Goal: Information Seeking & Learning: Learn about a topic

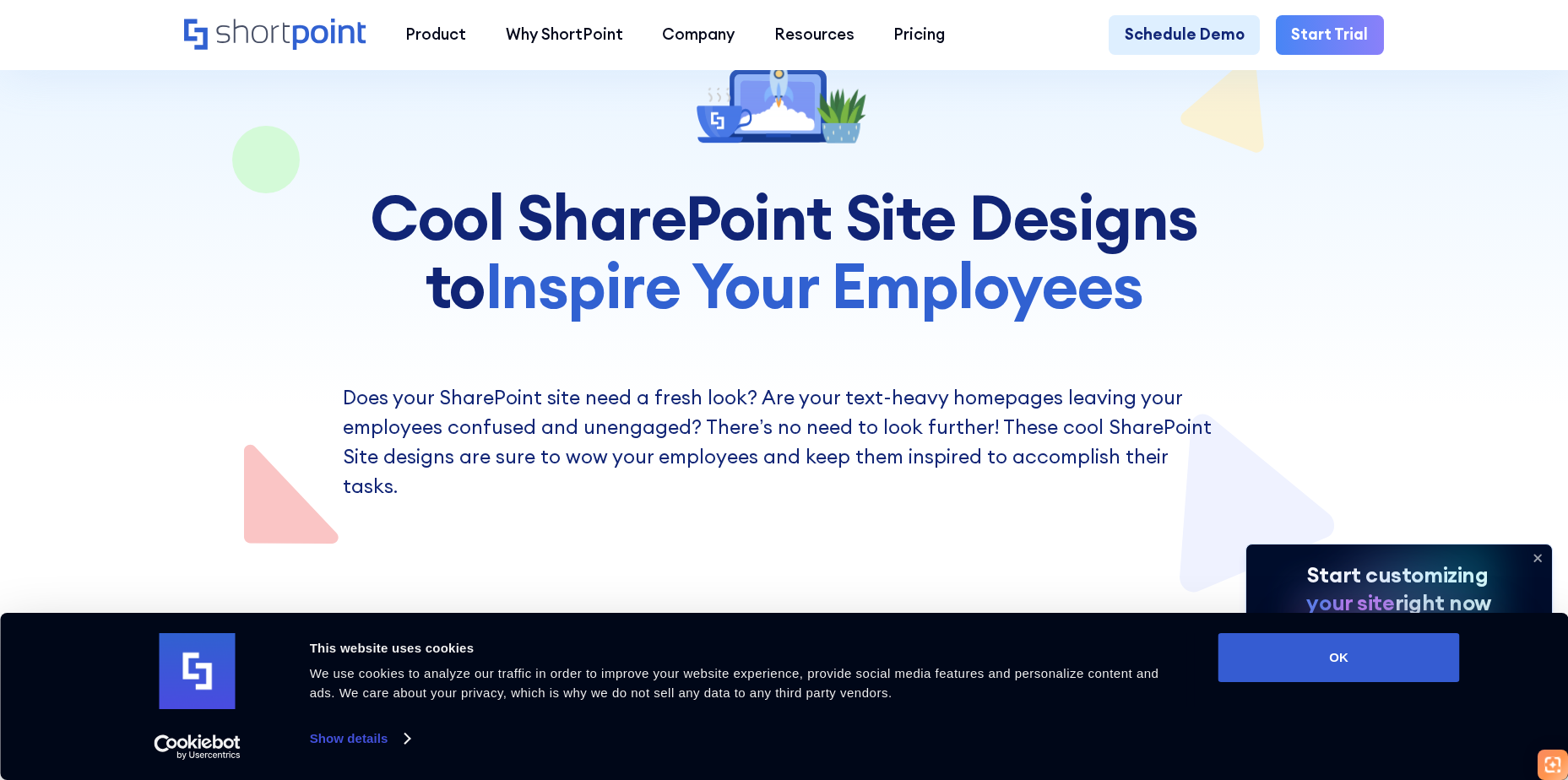
scroll to position [169, 0]
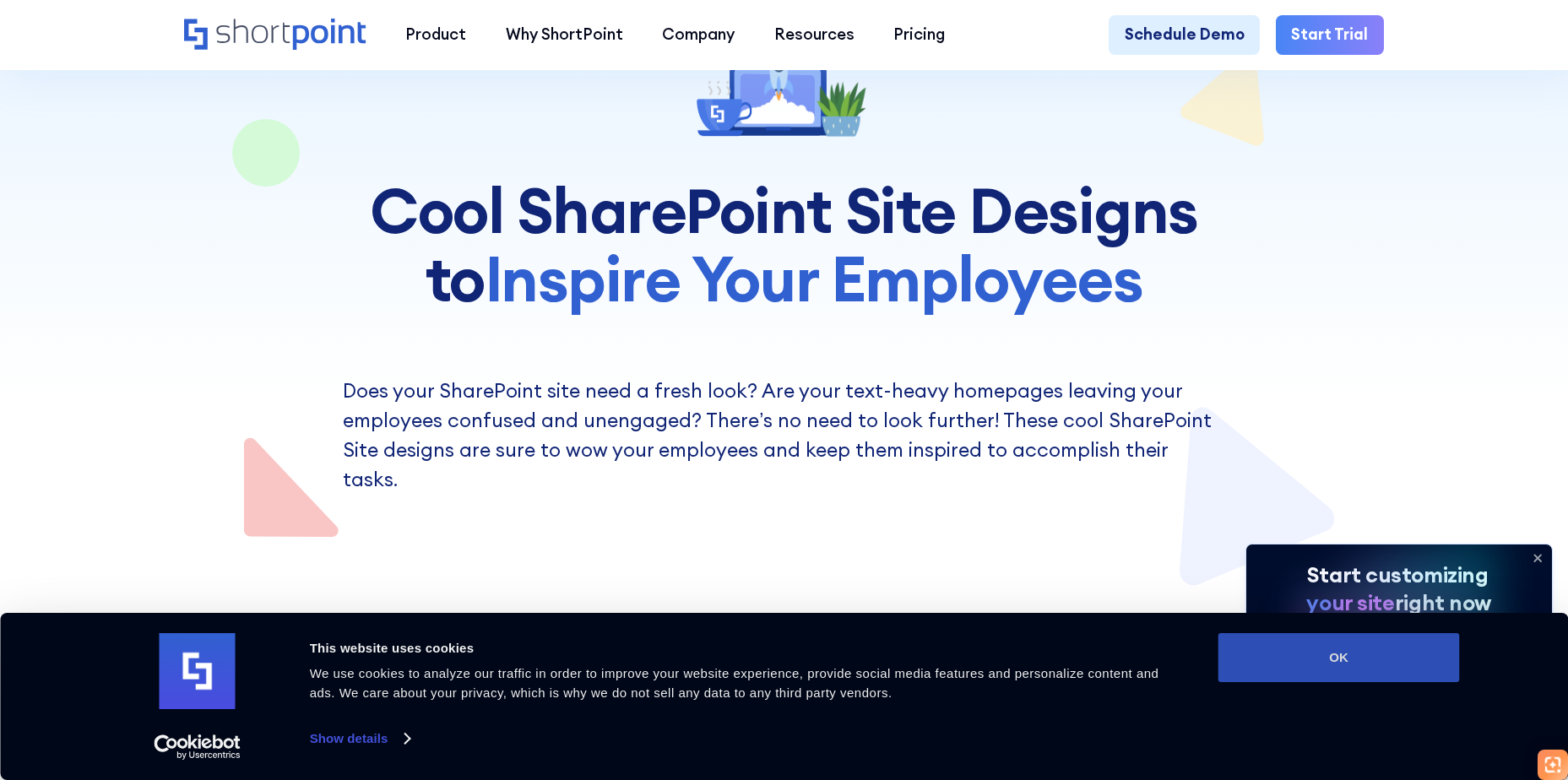
click at [1384, 650] on button "OK" at bounding box center [1338, 658] width 242 height 49
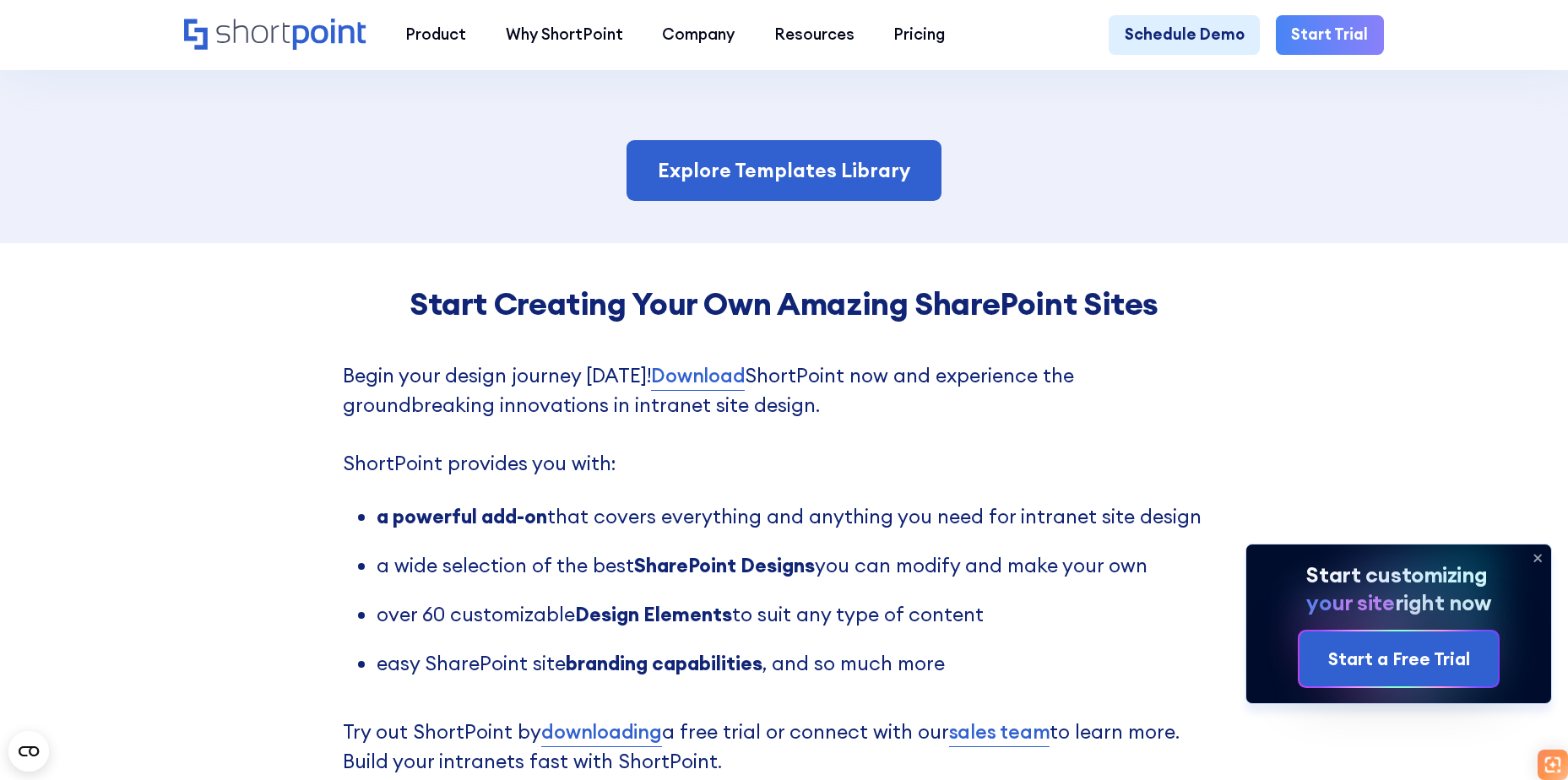
scroll to position [4221, 0]
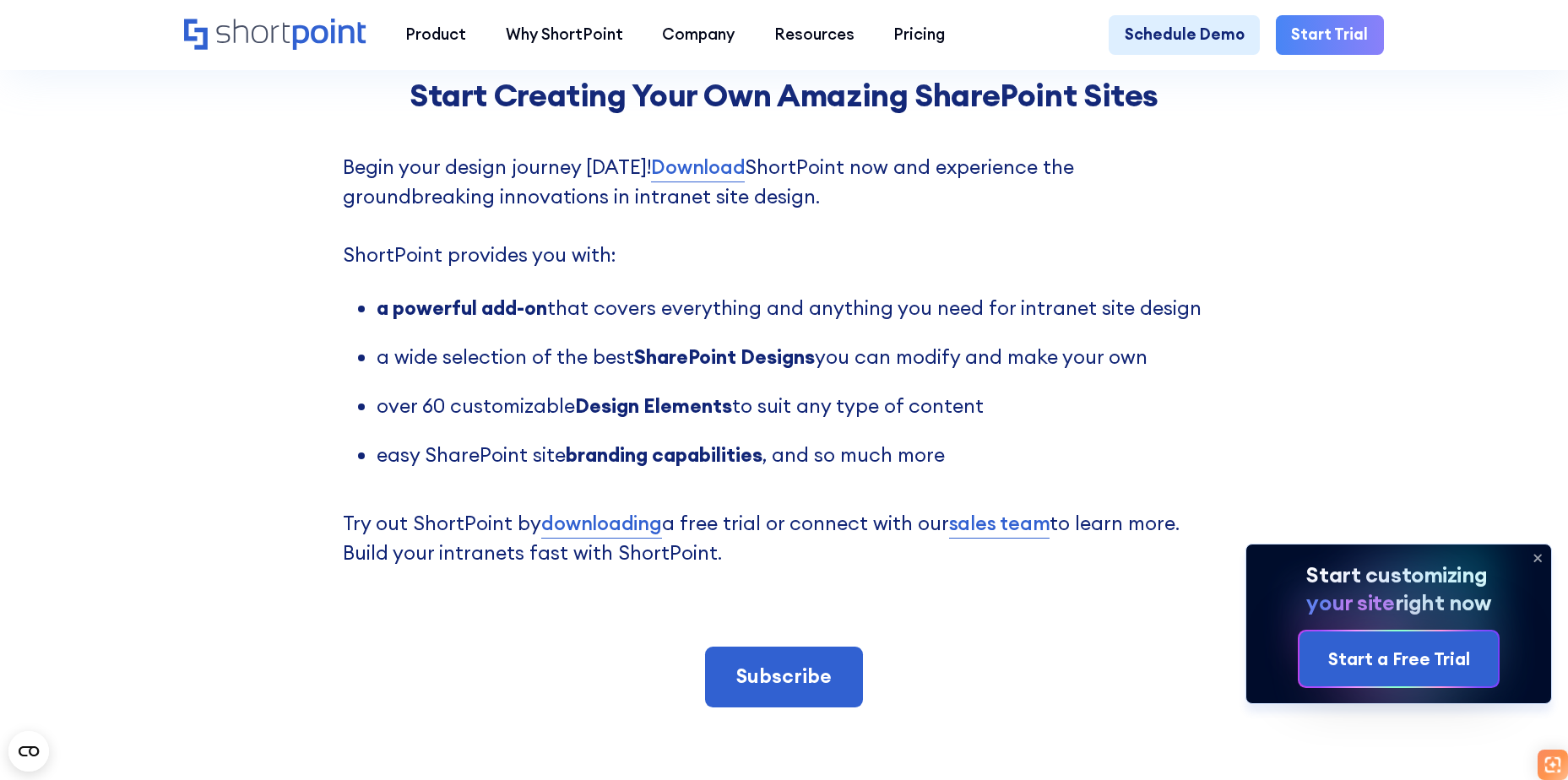
click at [1544, 557] on icon at bounding box center [1537, 558] width 27 height 27
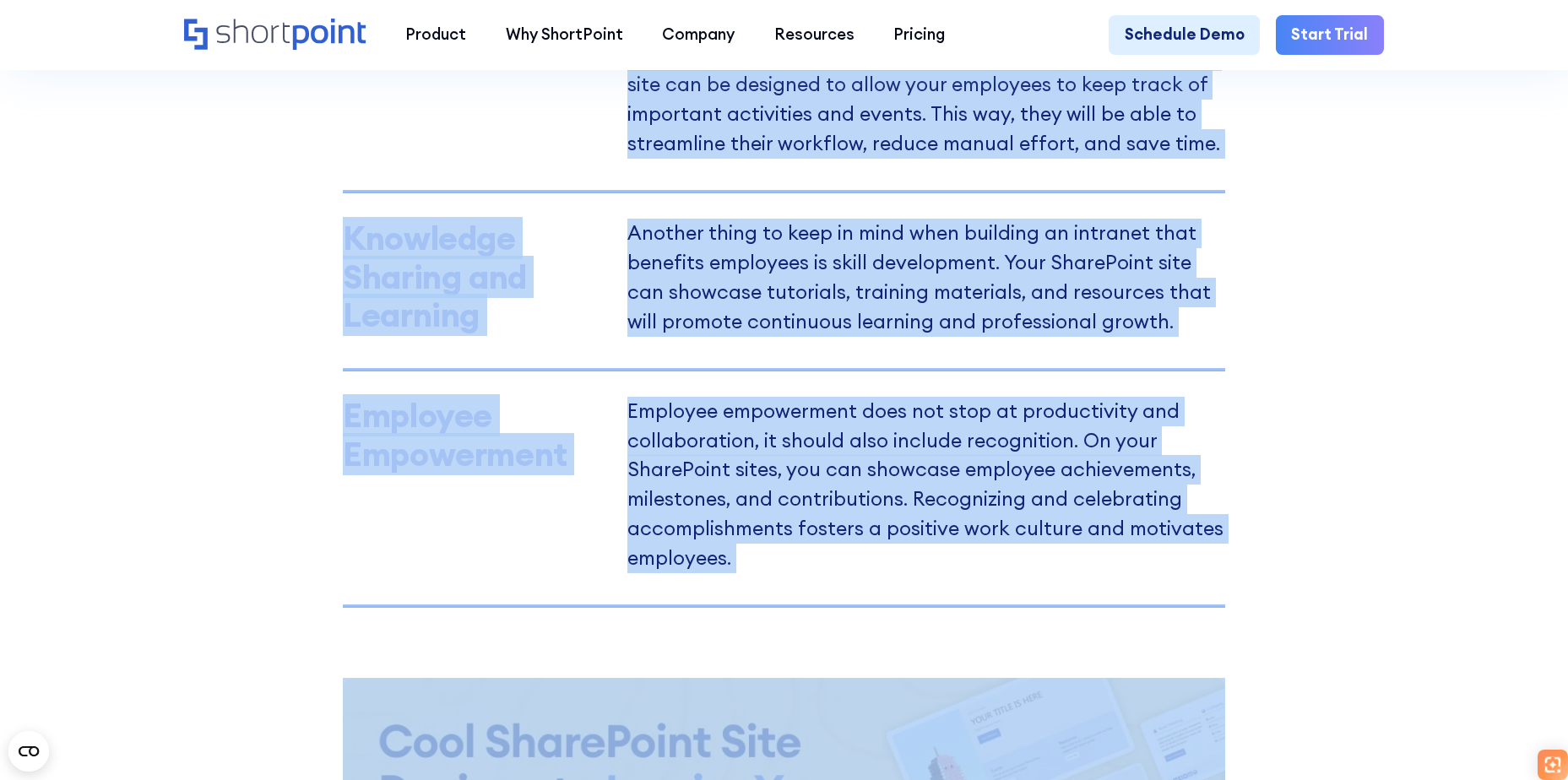
scroll to position [1986, 0]
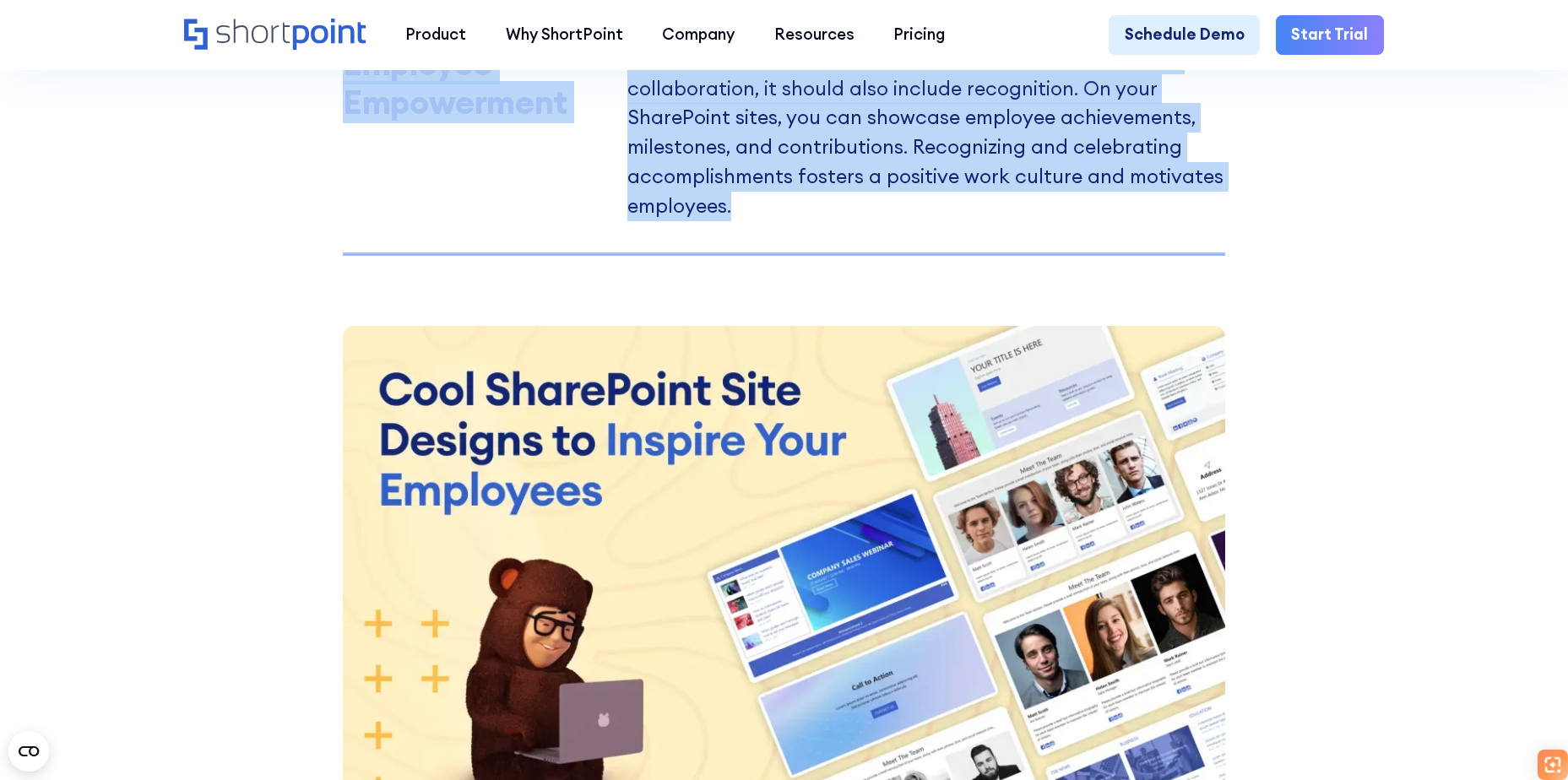
drag, startPoint x: 342, startPoint y: 196, endPoint x: 791, endPoint y: 216, distance: 449.4
copy div "Communication A good SharePoint design facilitates seamless communication among…"
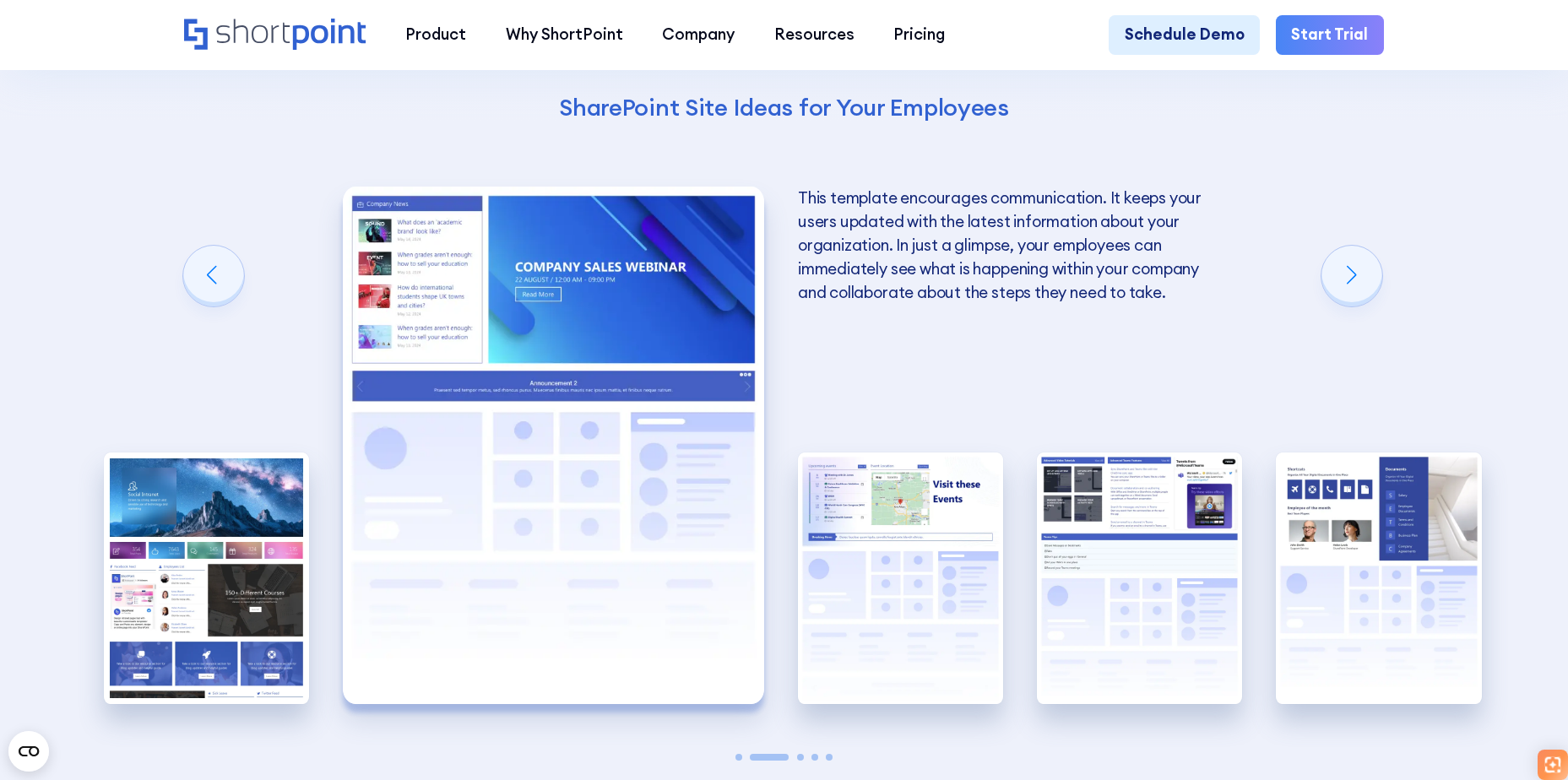
scroll to position [3336, 0]
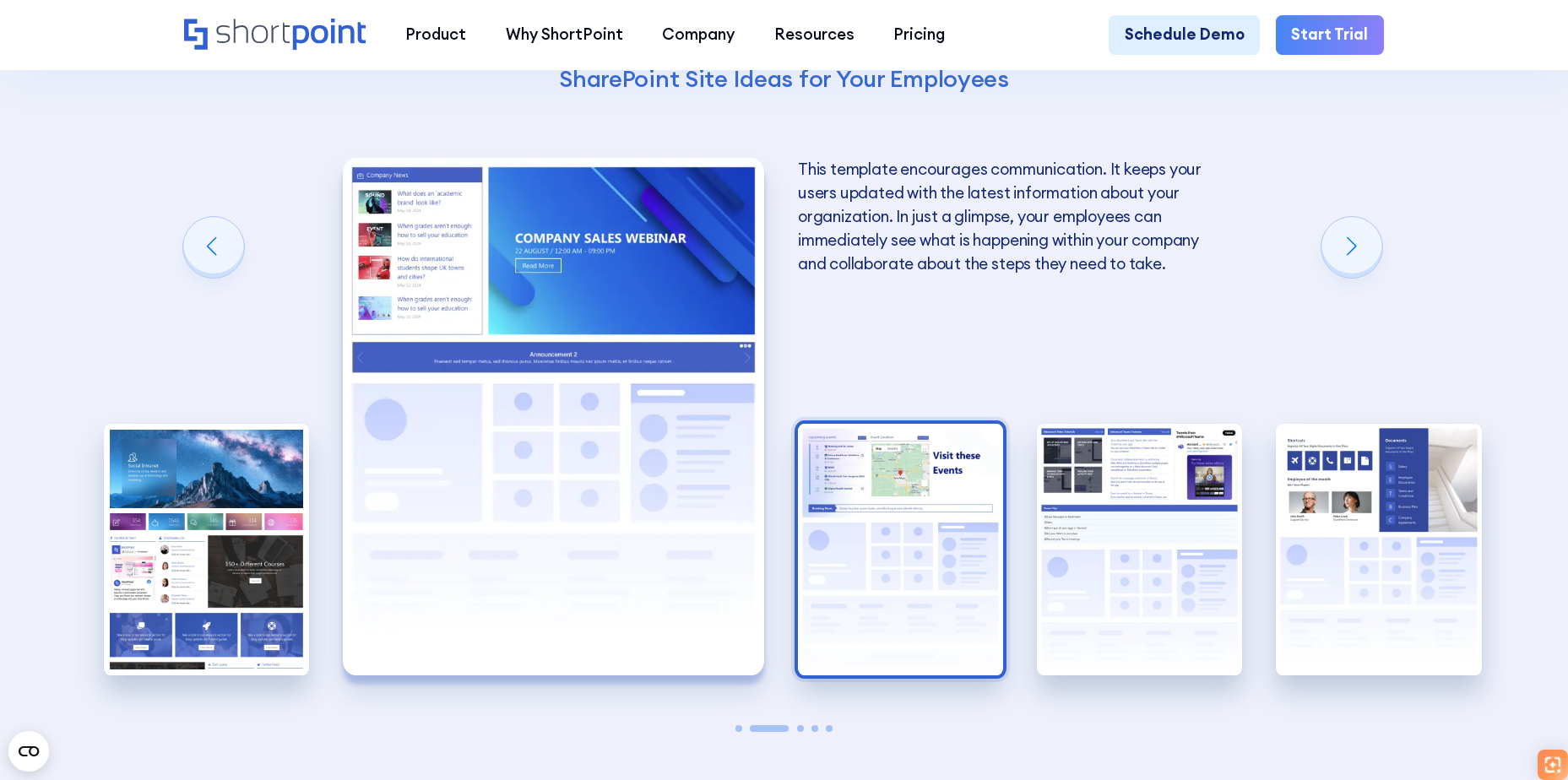
click at [911, 559] on img "3 / 5" at bounding box center [900, 550] width 205 height 252
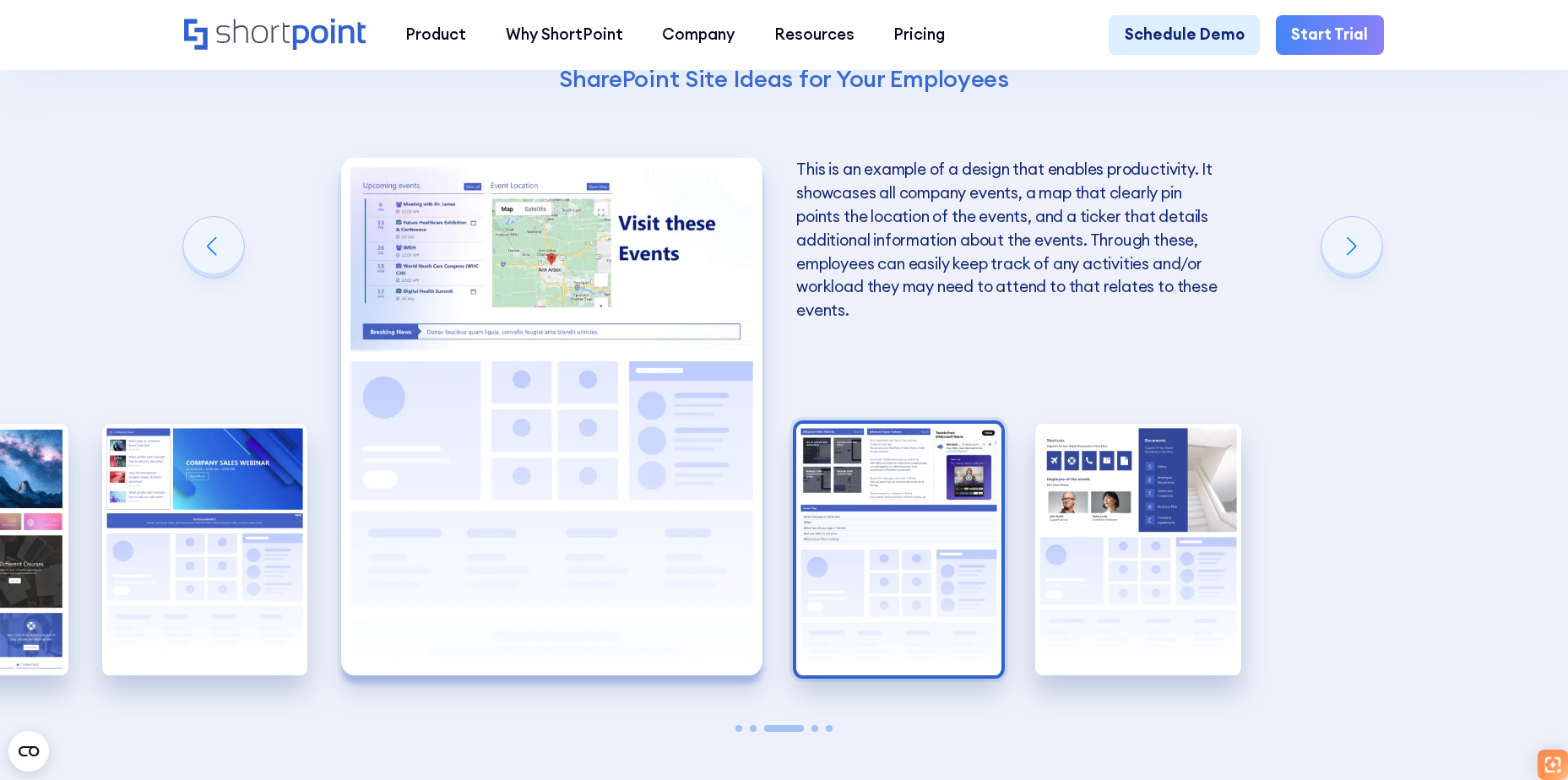
click at [902, 547] on img "4 / 5" at bounding box center [898, 550] width 205 height 252
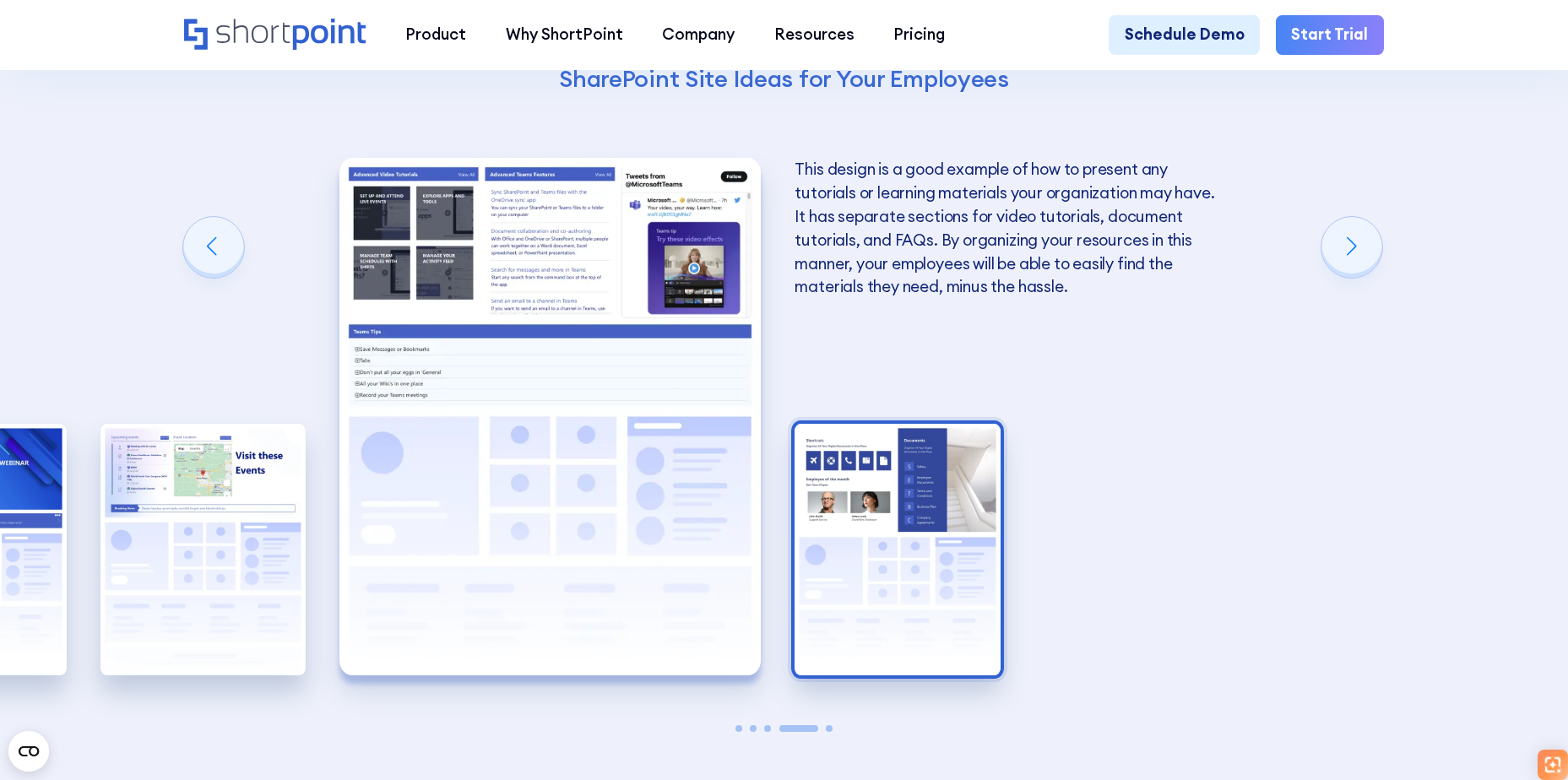
click at [882, 575] on img "5 / 5" at bounding box center [896, 550] width 205 height 252
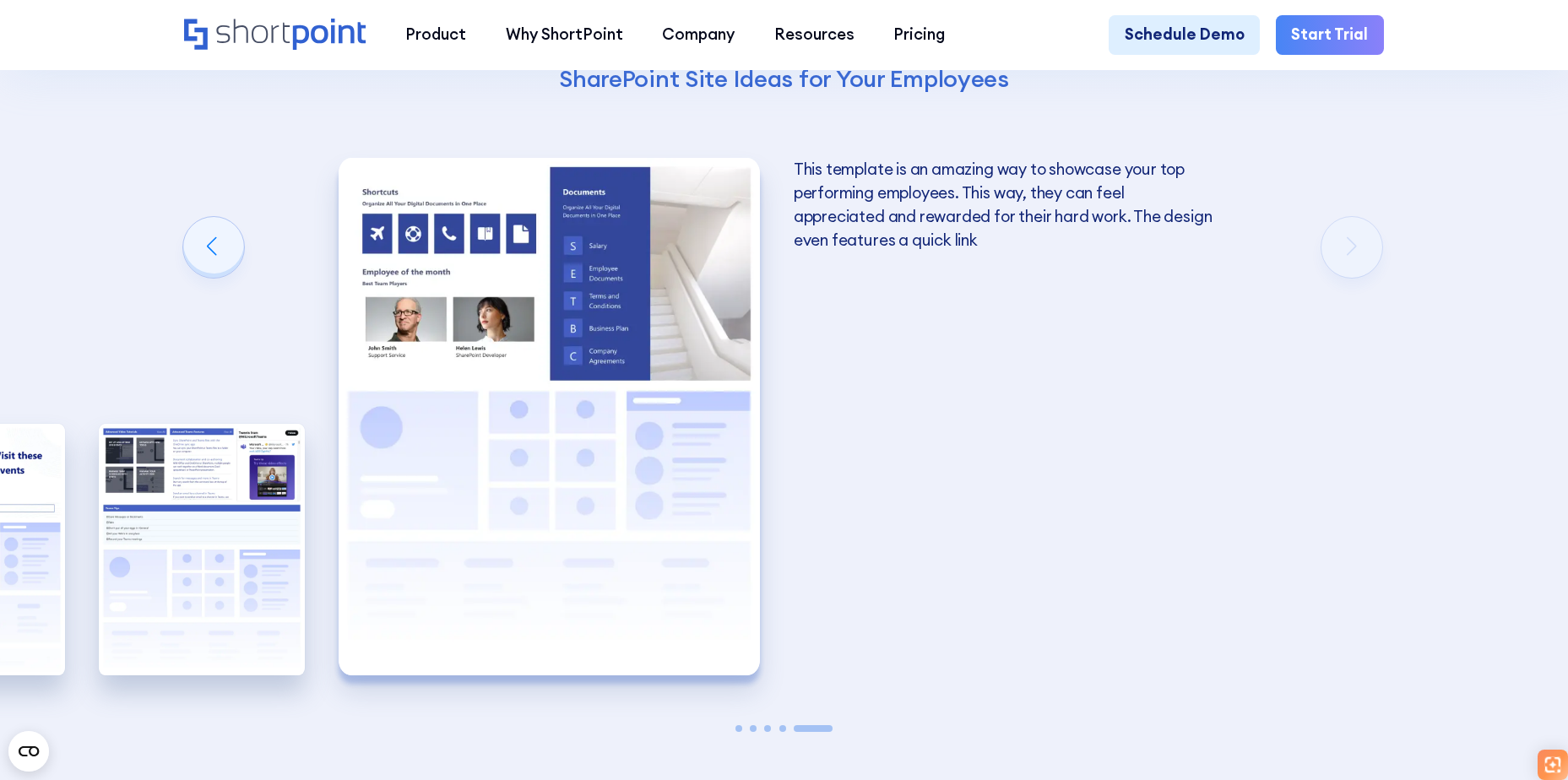
click at [545, 543] on img "5 / 5" at bounding box center [549, 417] width 421 height 517
click at [215, 251] on div "Previous slide" at bounding box center [213, 247] width 61 height 61
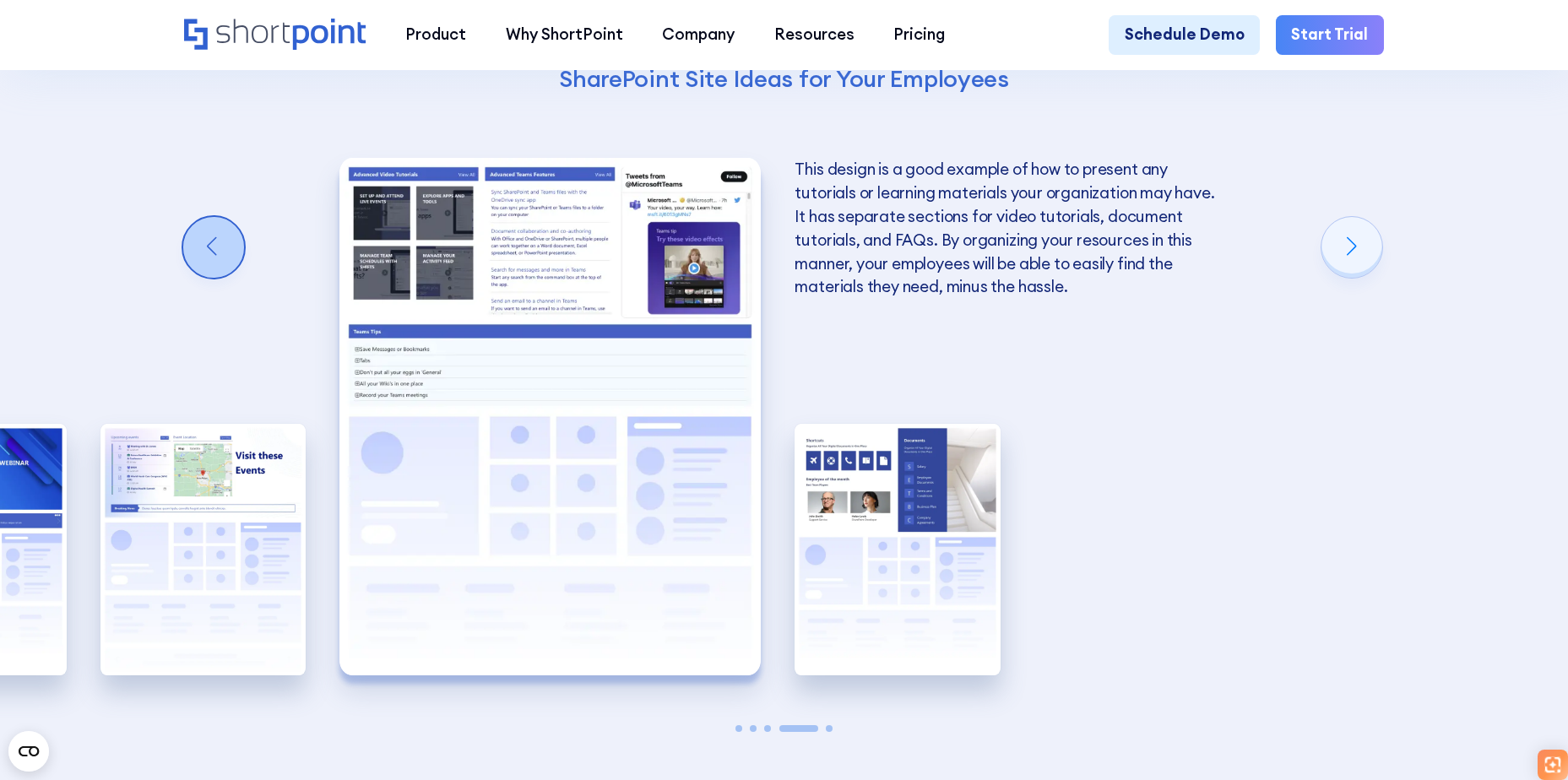
click at [215, 251] on div "Previous slide" at bounding box center [213, 247] width 61 height 61
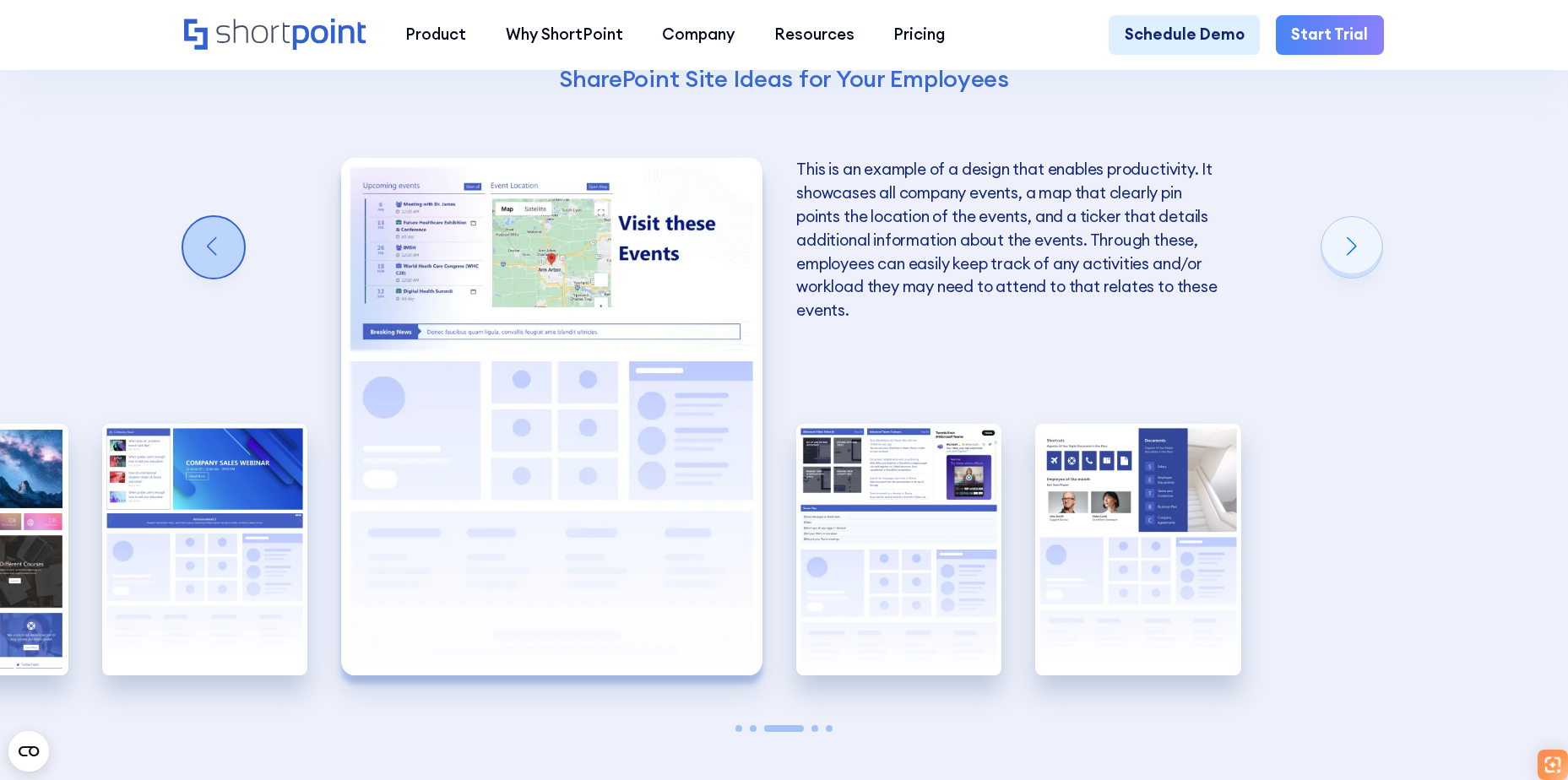
click at [215, 251] on div "Previous slide" at bounding box center [213, 247] width 61 height 61
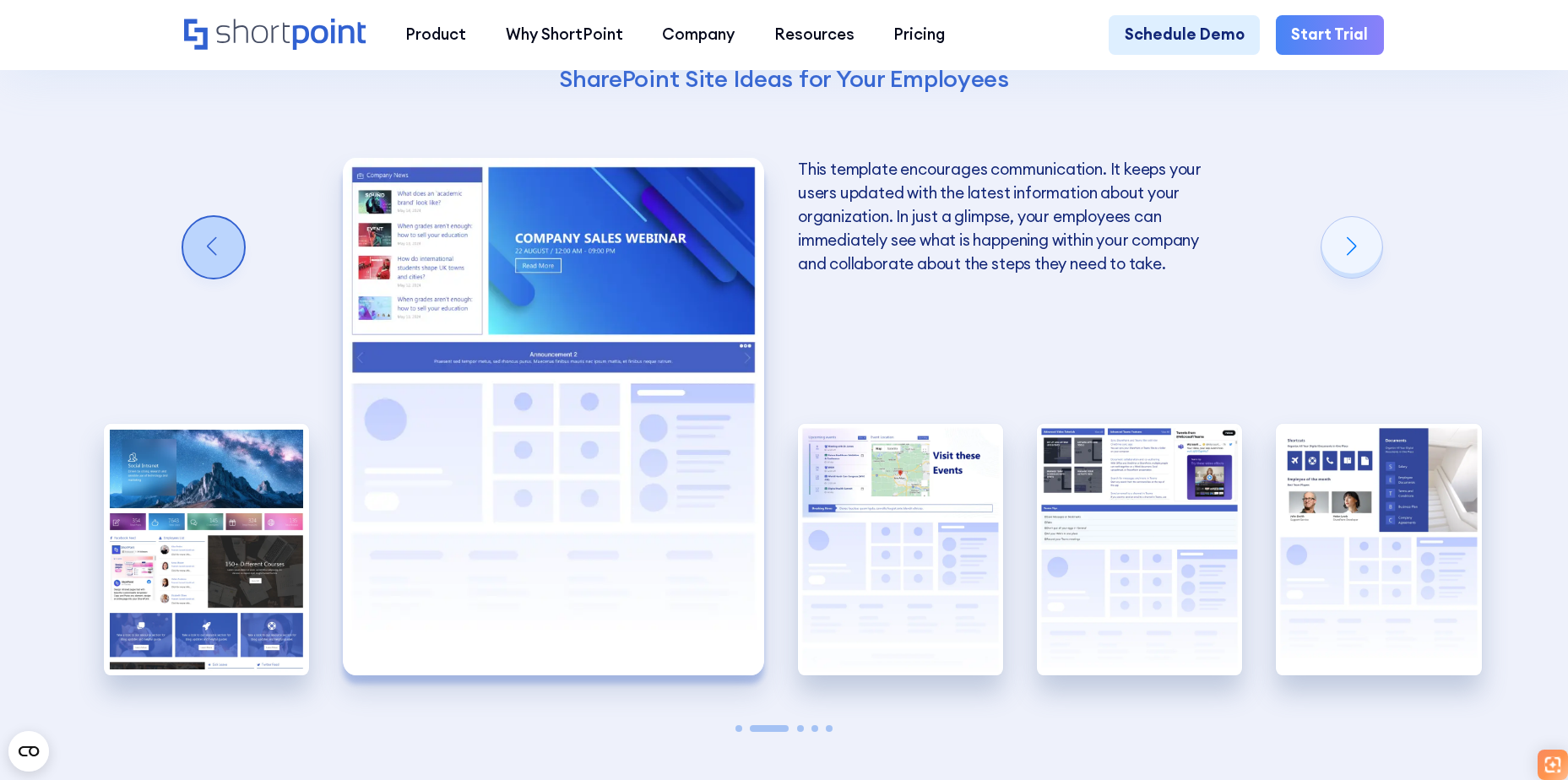
click at [215, 251] on div "Previous slide" at bounding box center [213, 247] width 61 height 61
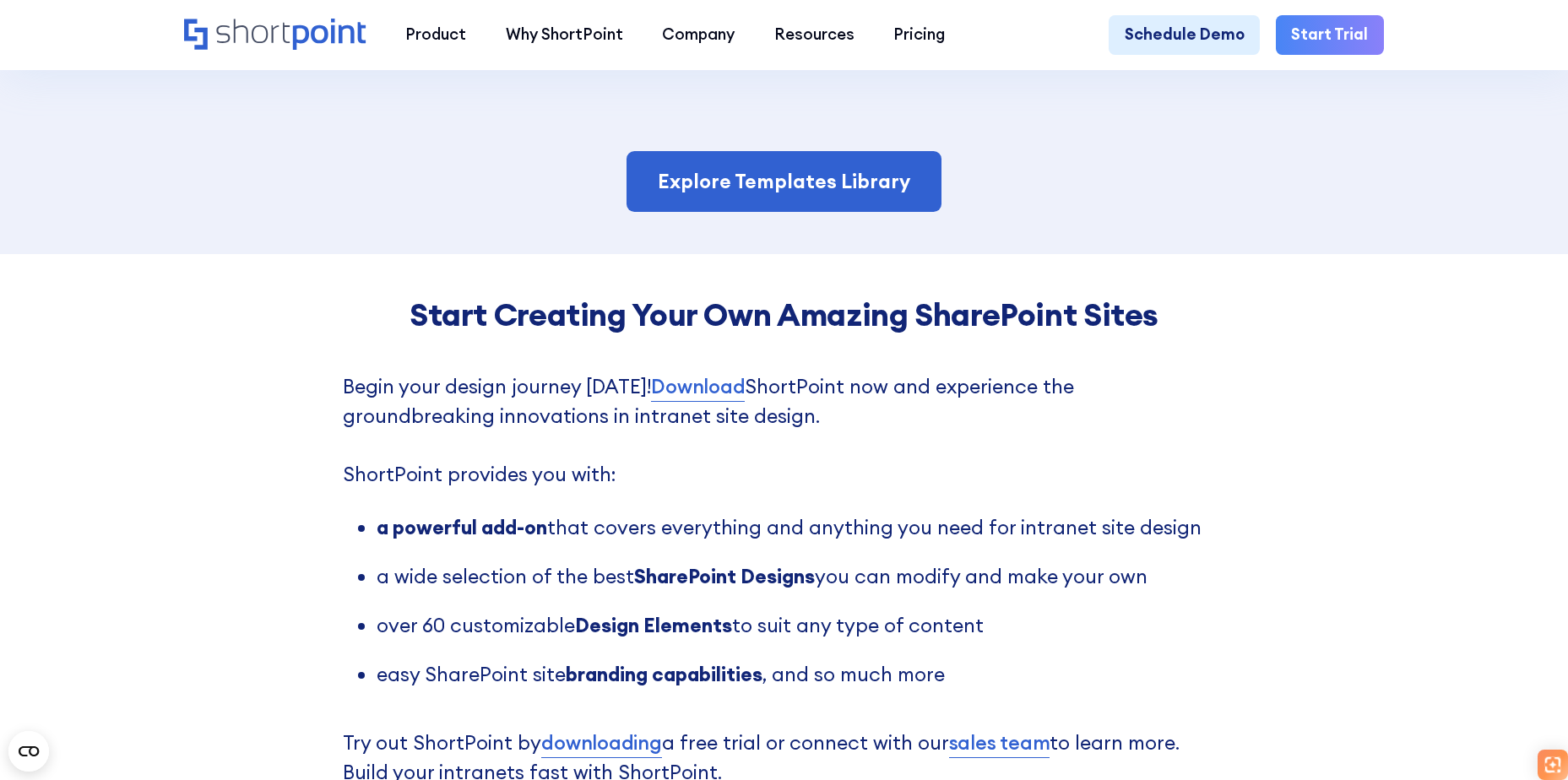
scroll to position [3758, 0]
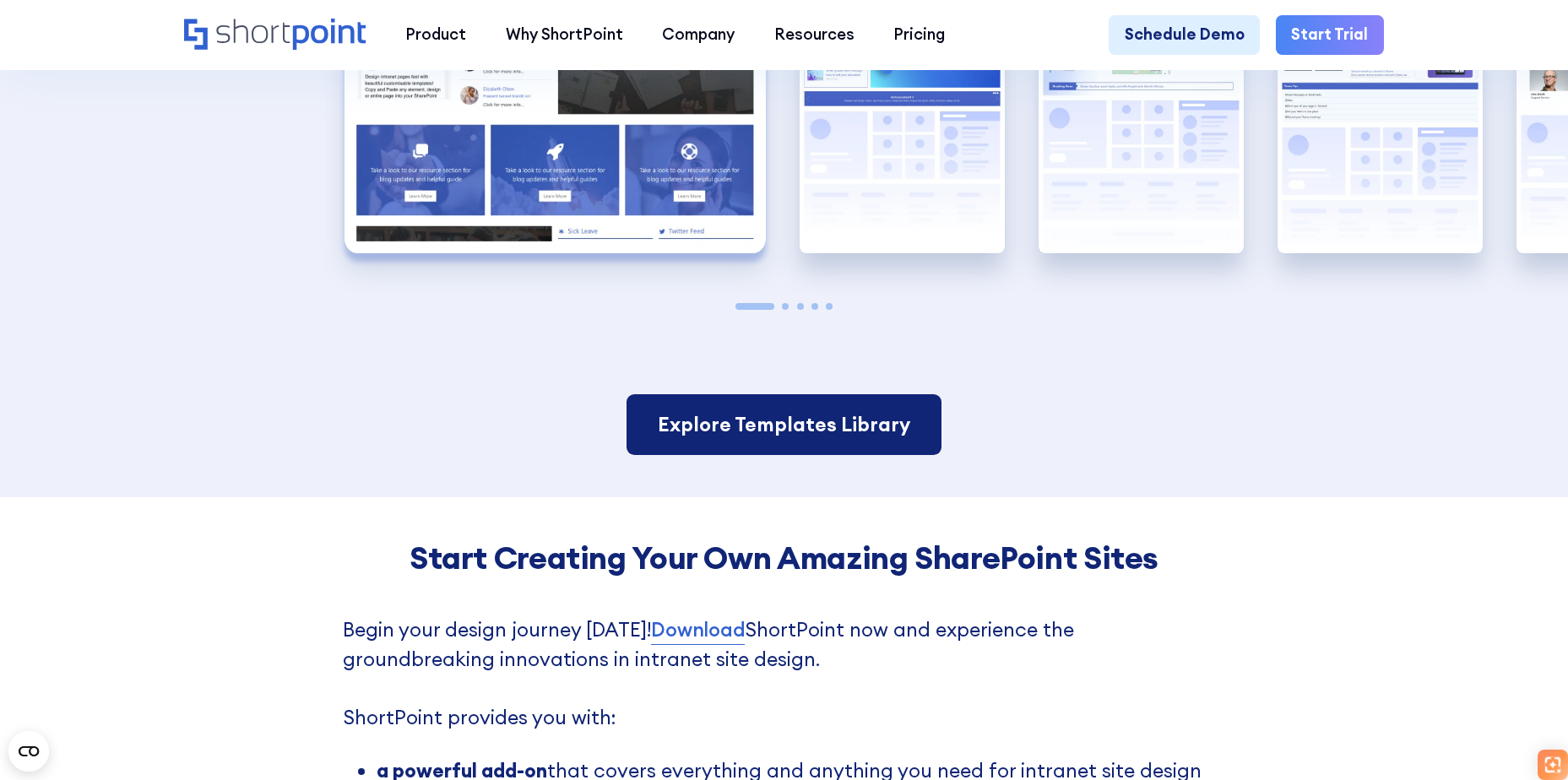
click at [735, 423] on link "Explore Templates Library" at bounding box center [784, 424] width 315 height 61
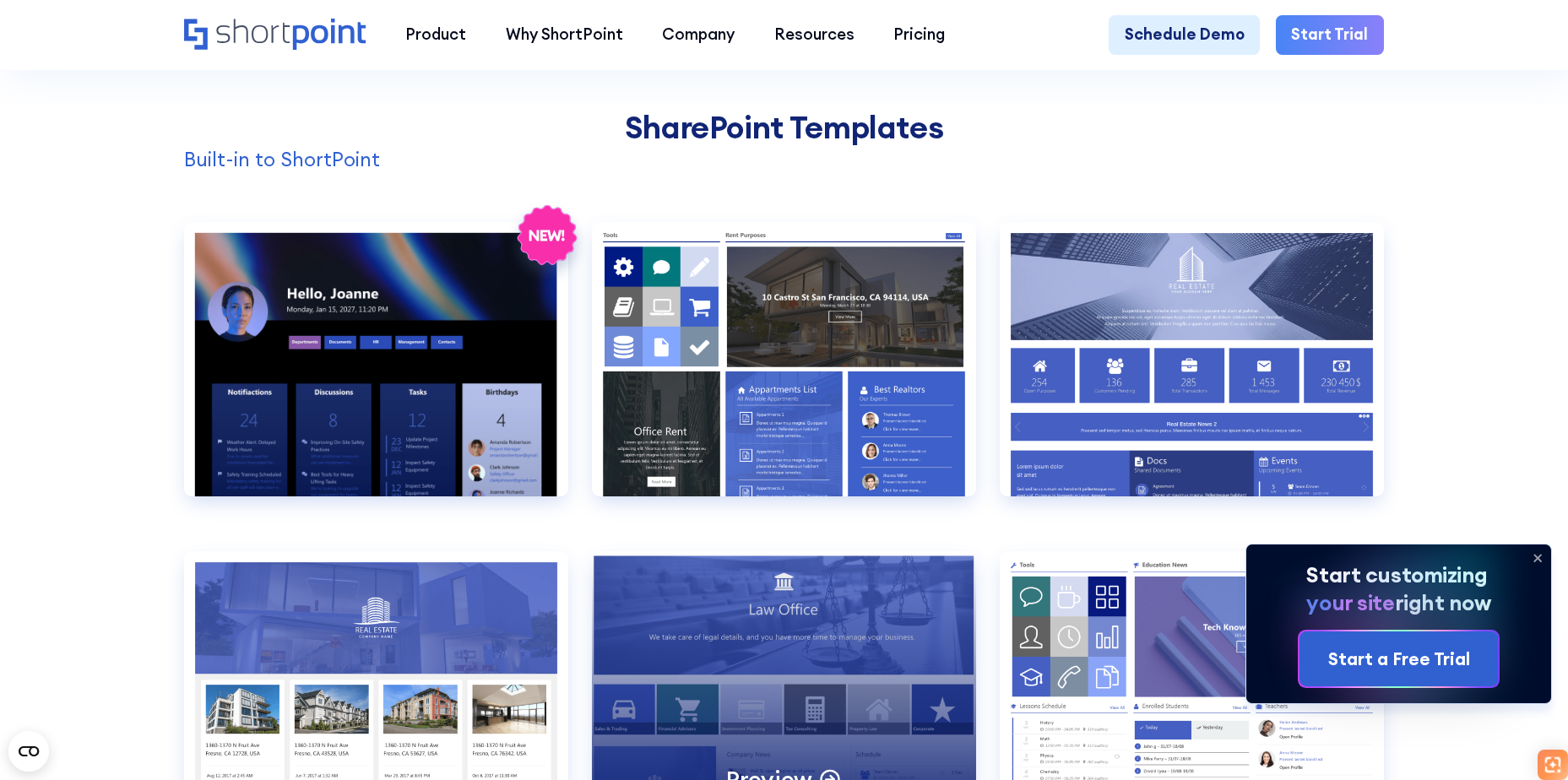
scroll to position [1688, 0]
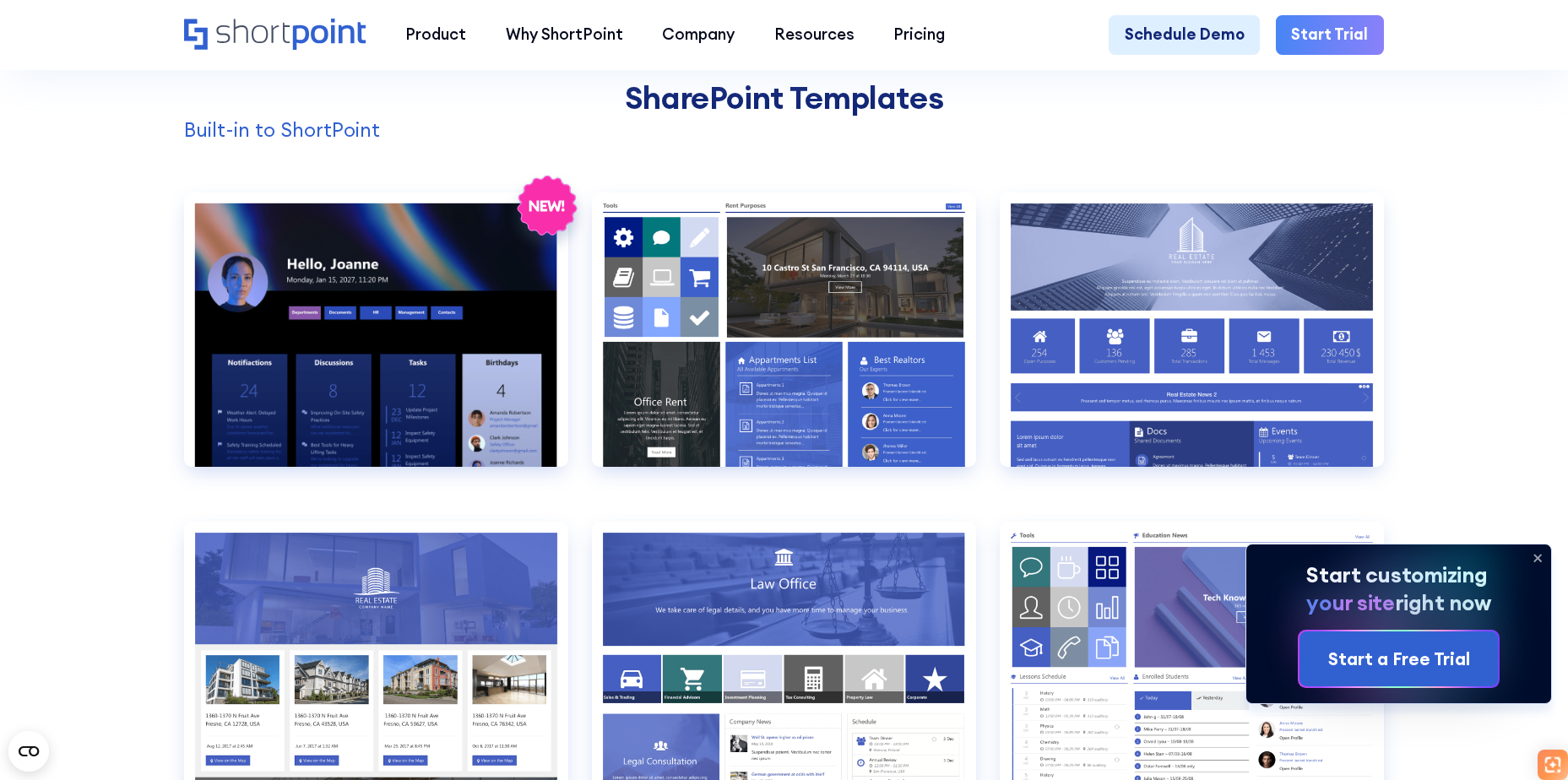
click at [1543, 557] on icon at bounding box center [1537, 558] width 27 height 27
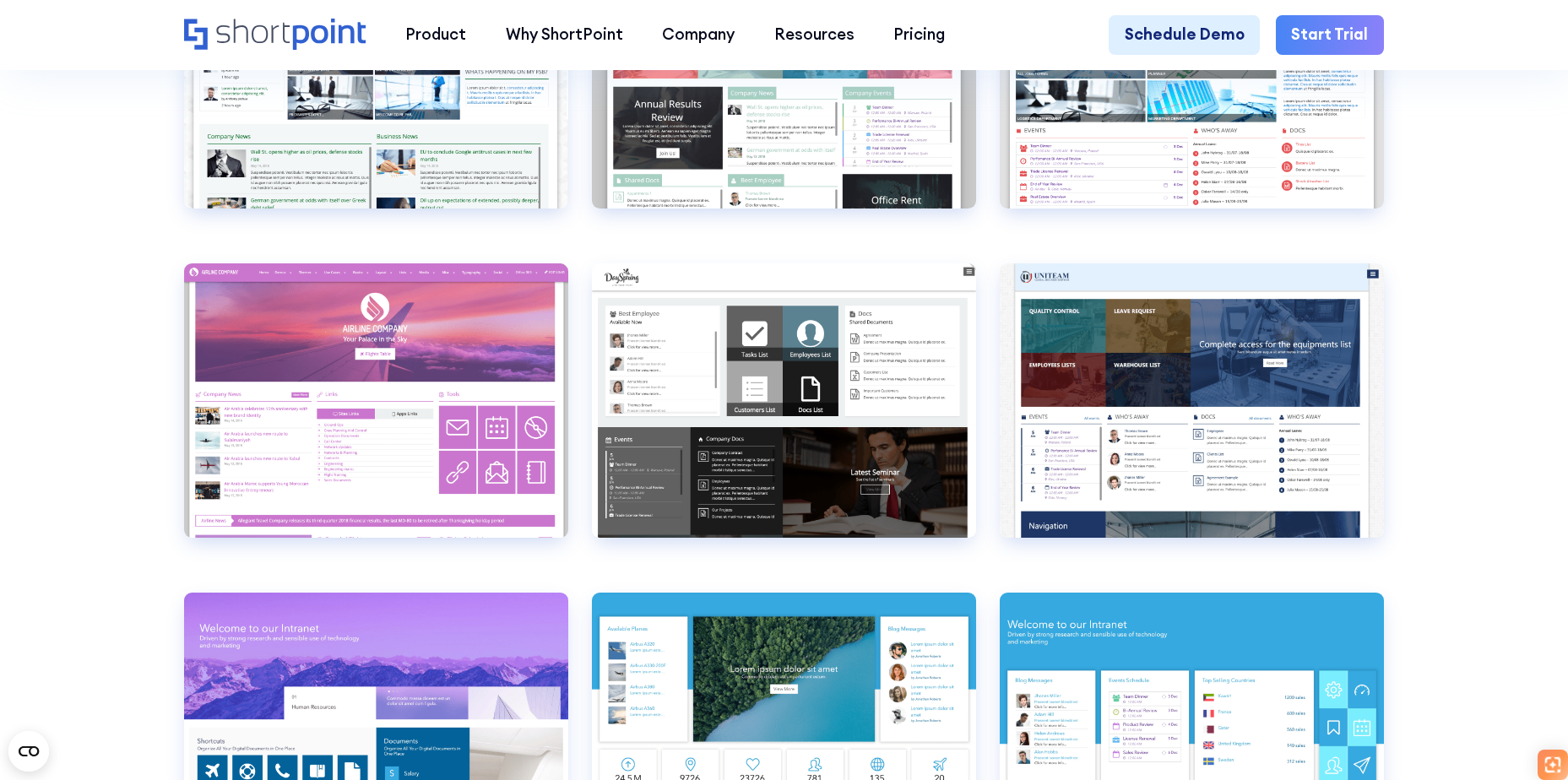
scroll to position [6922, 0]
